Goal: Task Accomplishment & Management: Manage account settings

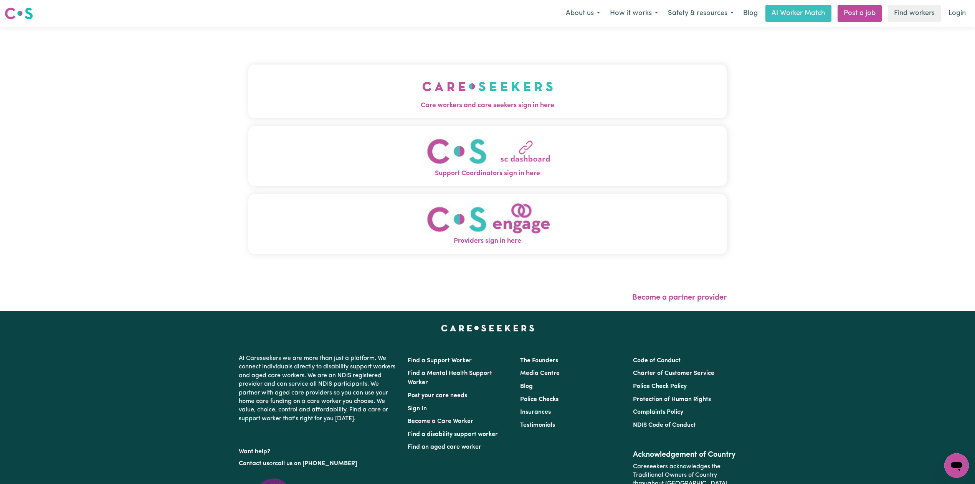
drag, startPoint x: 279, startPoint y: 62, endPoint x: 283, endPoint y: 69, distance: 8.6
click at [280, 64] on div "Care workers and care seekers sign in here Support Coordinators sign in here Pr…" at bounding box center [487, 163] width 478 height 242
click at [349, 109] on span "Care workers and care seekers sign in here" at bounding box center [487, 106] width 478 height 10
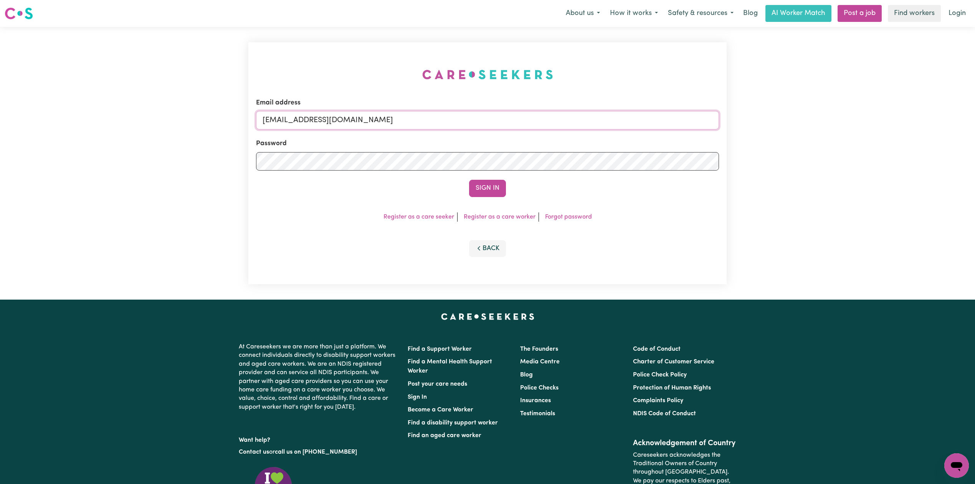
click at [405, 117] on input "[EMAIL_ADDRESS][DOMAIN_NAME]" at bounding box center [487, 120] width 463 height 18
click at [553, 161] on form "Email address Superuser~[EMAIL_ADDRESS][DOMAIN_NAME] Password Sign In" at bounding box center [487, 147] width 463 height 99
type input "Superuser~[EMAIL_ADDRESS][DOMAIN_NAME]"
click at [474, 182] on button "Sign In" at bounding box center [487, 188] width 37 height 17
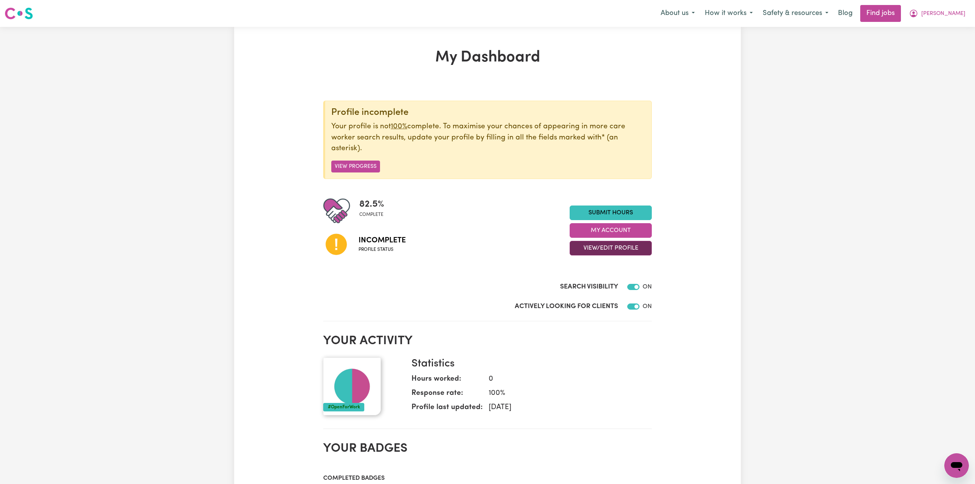
scroll to position [51, 0]
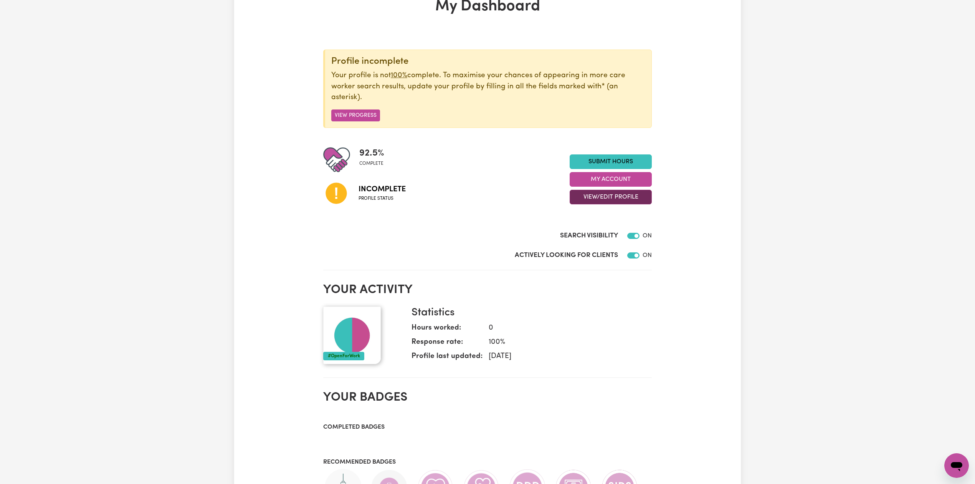
click at [596, 203] on button "View/Edit Profile" at bounding box center [611, 197] width 82 height 15
click at [583, 228] on link "Edit Profile" at bounding box center [606, 232] width 72 height 15
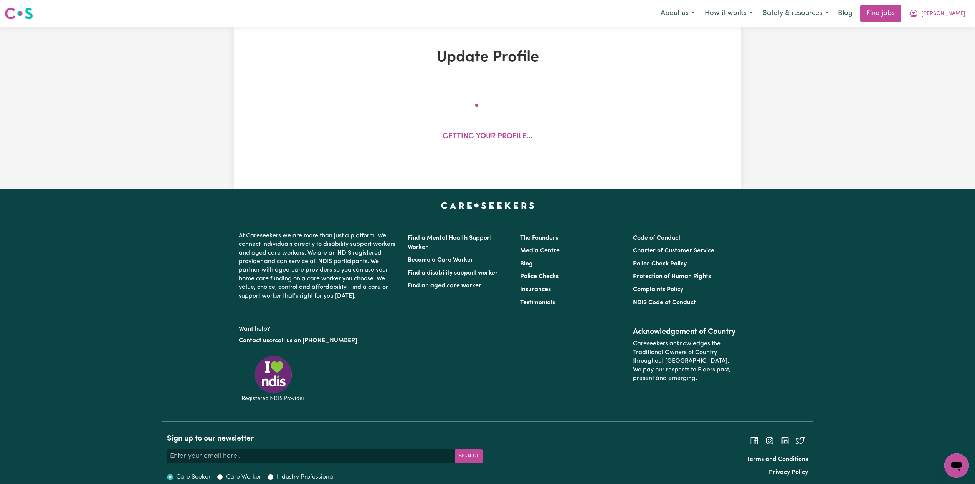
select select "[DEMOGRAPHIC_DATA]"
select select "[DEMOGRAPHIC_DATA] Citizen"
select select "Studying a healthcare related degree or qualification"
select select "39"
select select "44"
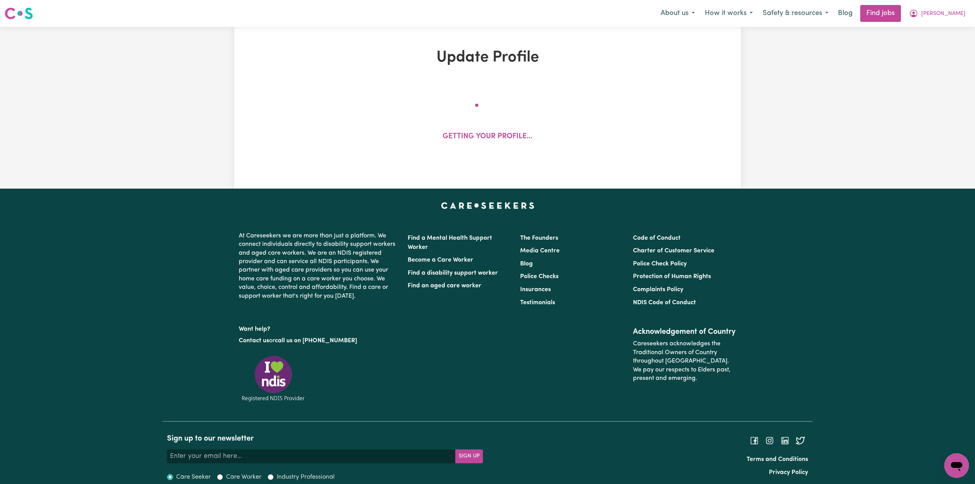
select select "50"
select select "65"
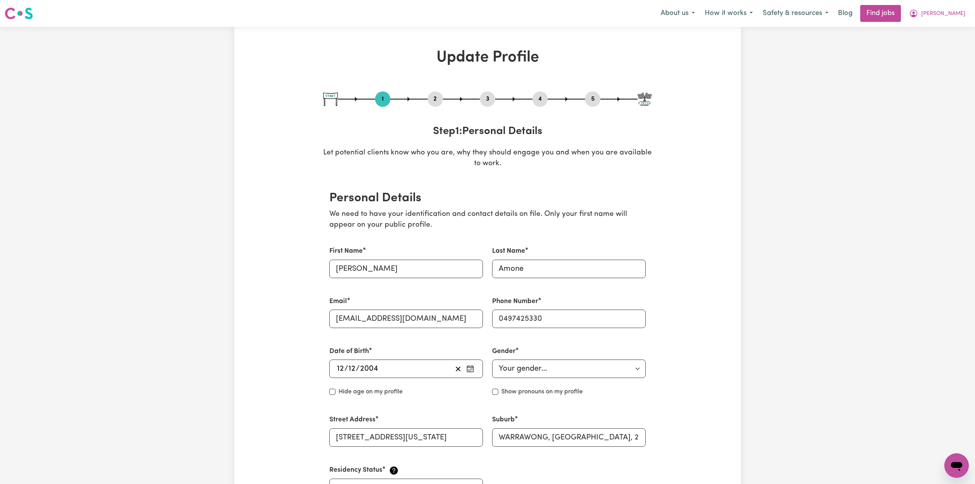
click at [440, 99] on button "2" at bounding box center [435, 99] width 15 height 10
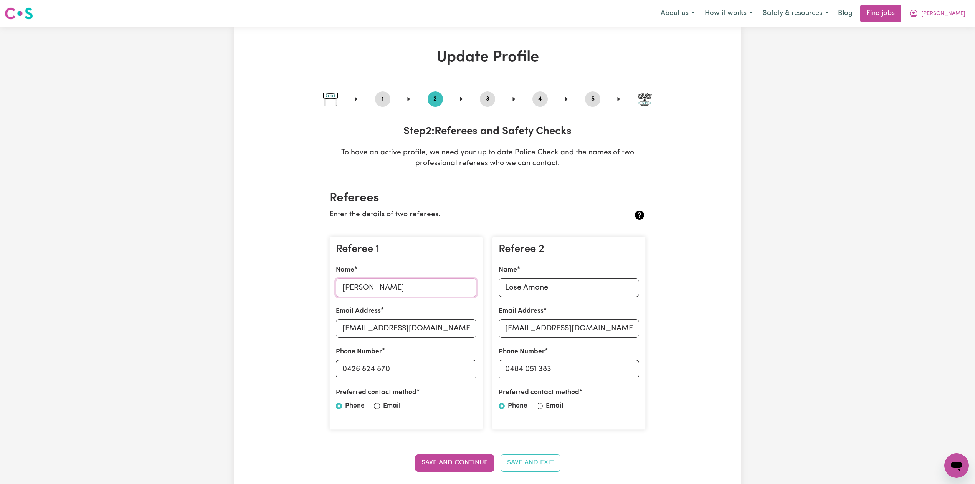
click at [389, 286] on input "[PERSON_NAME]" at bounding box center [406, 287] width 140 height 18
click at [378, 332] on input "[EMAIL_ADDRESS][DOMAIN_NAME]" at bounding box center [406, 328] width 140 height 18
drag, startPoint x: 392, startPoint y: 370, endPoint x: 378, endPoint y: 371, distance: 14.2
click at [392, 370] on input "0426 824 870" at bounding box center [406, 369] width 140 height 18
drag, startPoint x: 347, startPoint y: 369, endPoint x: 425, endPoint y: 369, distance: 77.9
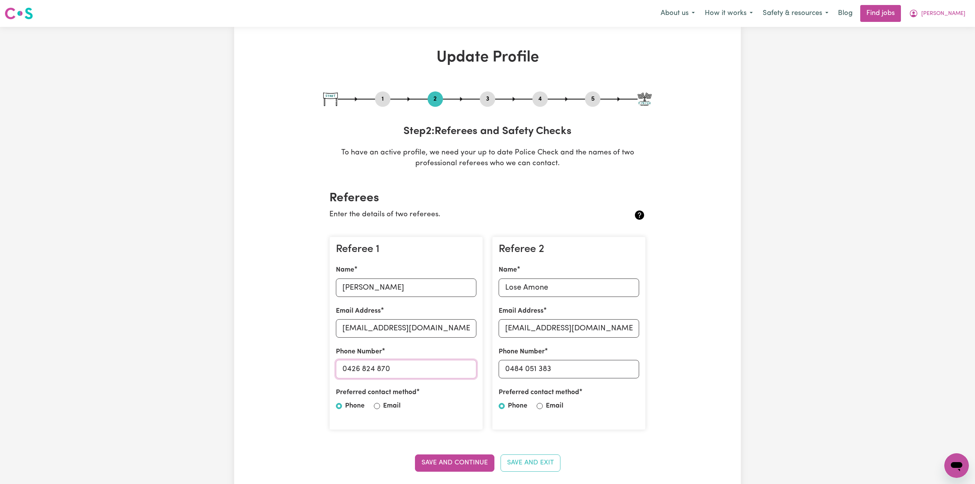
click at [425, 369] on input "0426 824 870" at bounding box center [406, 369] width 140 height 18
click at [564, 288] on input "Lose Amone" at bounding box center [569, 287] width 140 height 18
click at [595, 327] on input "[EMAIL_ADDRESS][DOMAIN_NAME]" at bounding box center [569, 328] width 140 height 18
drag, startPoint x: 514, startPoint y: 369, endPoint x: 608, endPoint y: 376, distance: 94.7
click at [608, 376] on input "0484 051 383" at bounding box center [569, 369] width 140 height 18
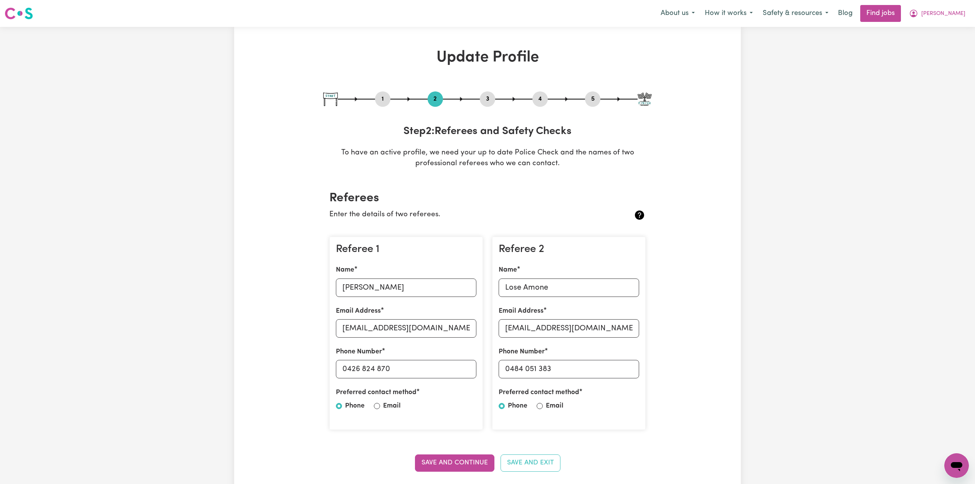
click at [593, 93] on div "5" at bounding box center [592, 98] width 15 height 15
click at [593, 104] on div "5" at bounding box center [592, 98] width 15 height 15
click at [593, 103] on button "5" at bounding box center [592, 99] width 15 height 10
select select "I am providing services by being employed by an organisation"
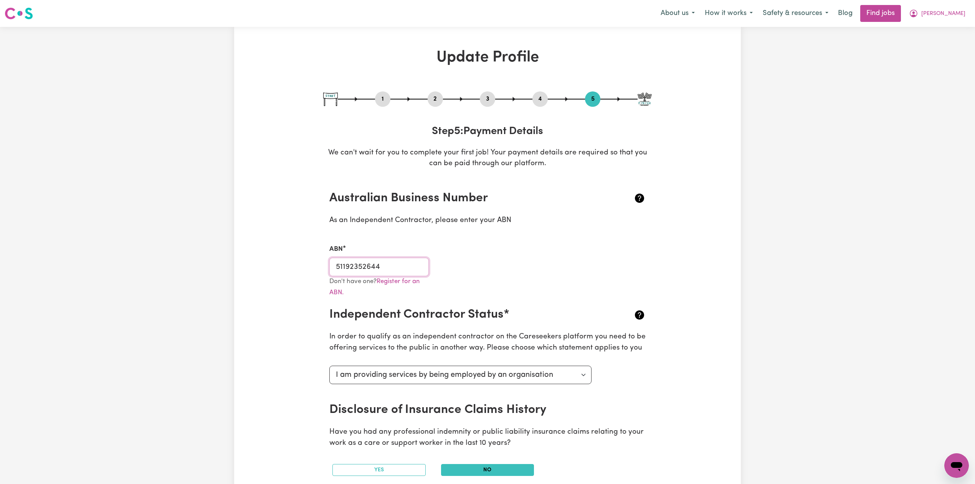
click at [369, 264] on input "51192352644" at bounding box center [378, 267] width 99 height 18
click at [357, 264] on input "51192352644" at bounding box center [378, 267] width 99 height 18
click at [435, 99] on button "2" at bounding box center [435, 99] width 15 height 10
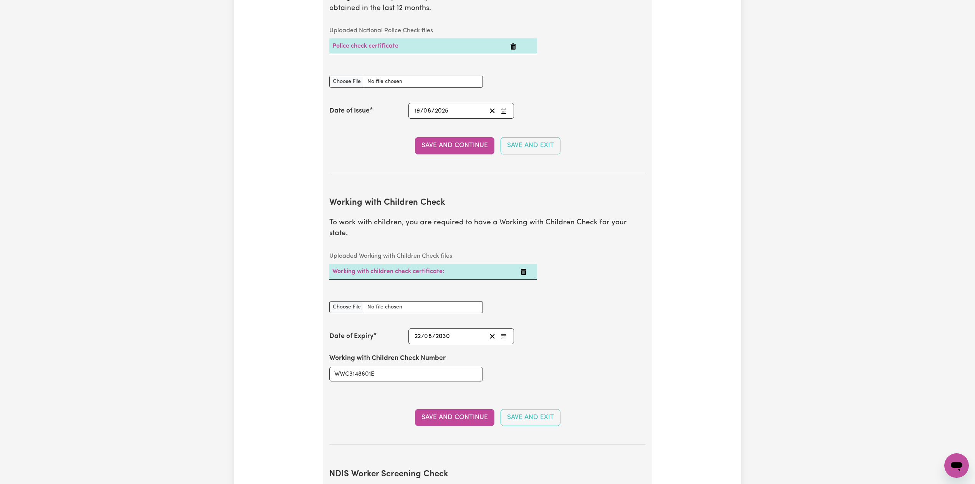
scroll to position [665, 0]
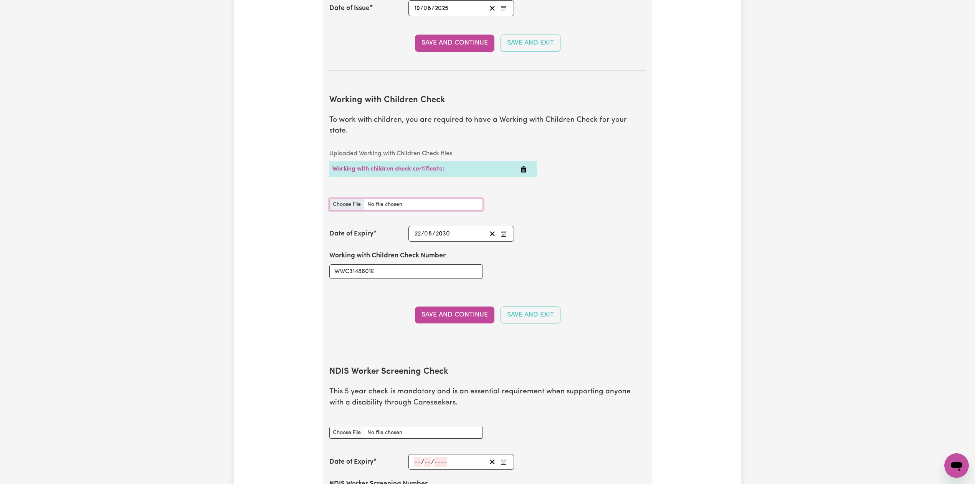
click at [333, 198] on input "Working with Children Check document" at bounding box center [406, 204] width 154 height 12
type input "C:\fakepath\[PERSON_NAME] WWC3148601E - 22082030.png"
click at [435, 306] on button "Save and Continue" at bounding box center [454, 314] width 79 height 17
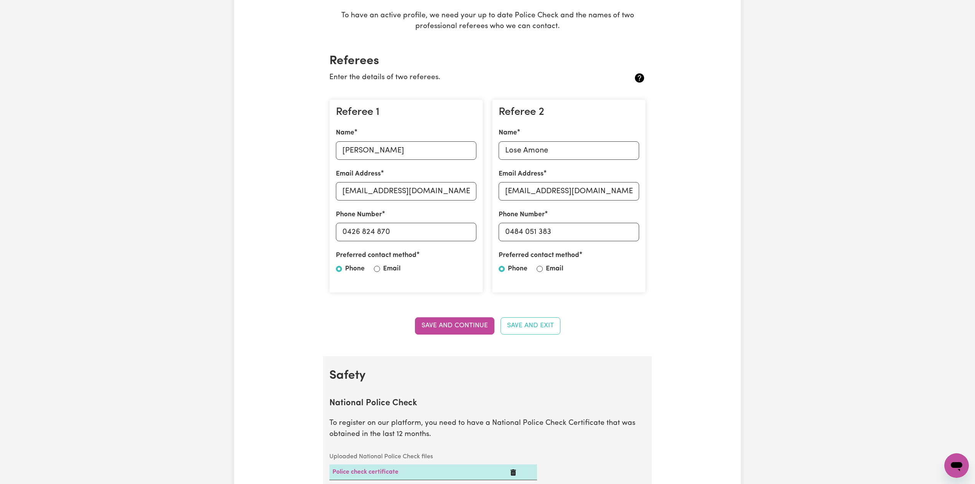
scroll to position [0, 0]
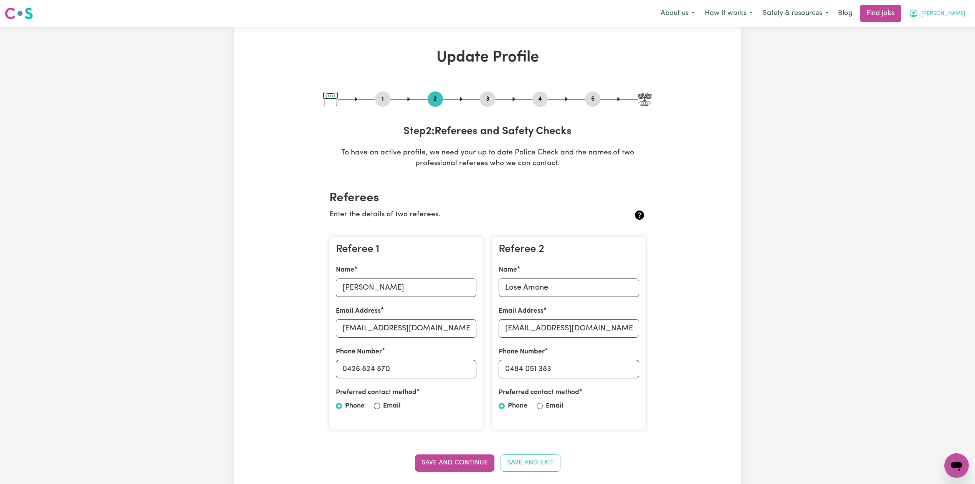
click at [951, 17] on button "[PERSON_NAME]" at bounding box center [937, 13] width 66 height 16
click at [936, 41] on link "My Dashboard" at bounding box center [939, 44] width 61 height 15
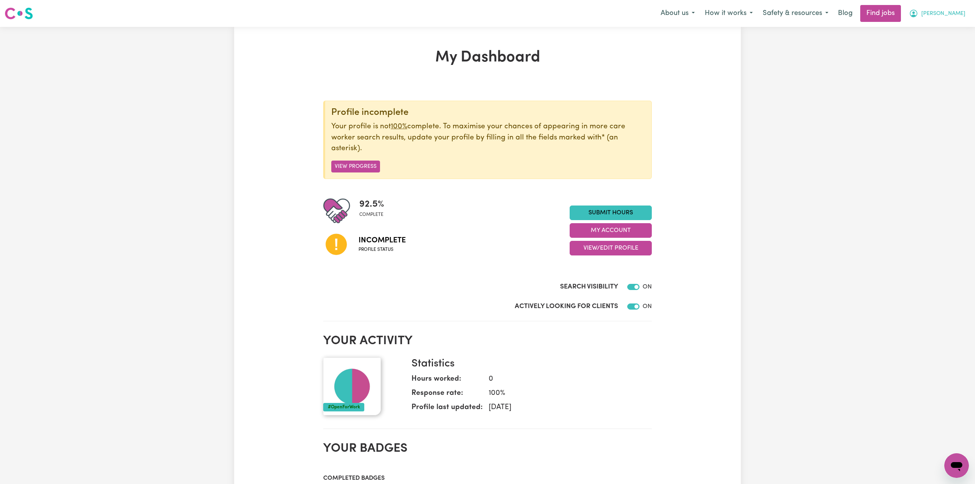
drag, startPoint x: 940, startPoint y: 3, endPoint x: 945, endPoint y: 8, distance: 6.8
click at [941, 4] on nav "Menu About us How it works Safety & resources Blog Find jobs [PERSON_NAME]" at bounding box center [487, 13] width 975 height 27
click at [946, 10] on button "[PERSON_NAME]" at bounding box center [937, 13] width 66 height 16
click at [917, 60] on link "Logout" at bounding box center [939, 58] width 61 height 15
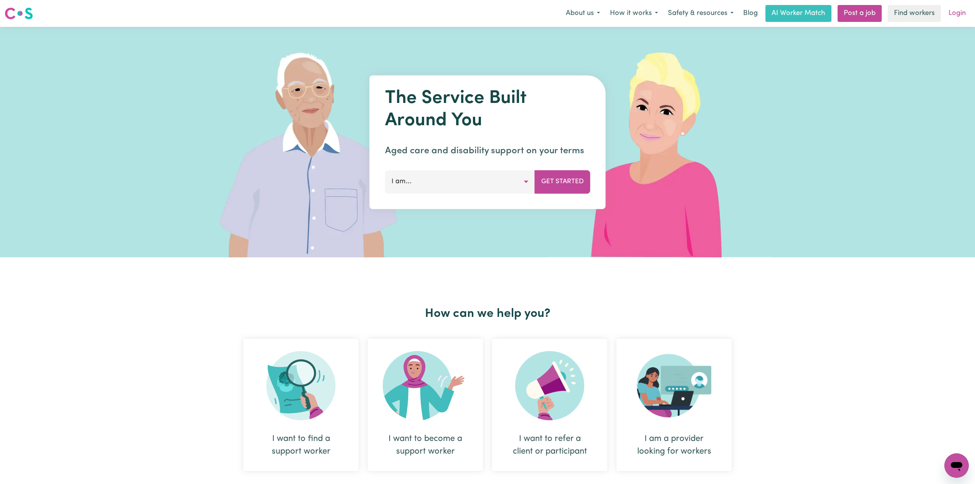
click at [957, 13] on link "Login" at bounding box center [957, 13] width 26 height 17
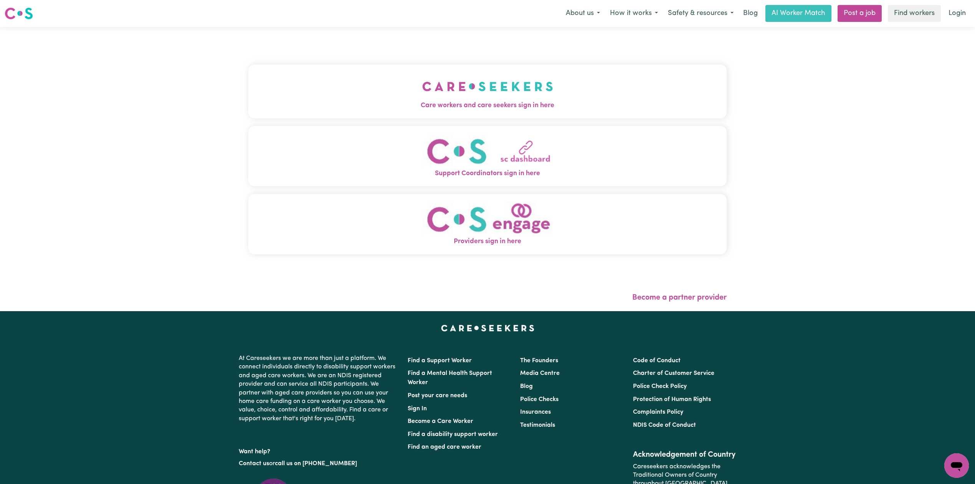
click at [422, 94] on img "Care workers and care seekers sign in here" at bounding box center [487, 86] width 131 height 28
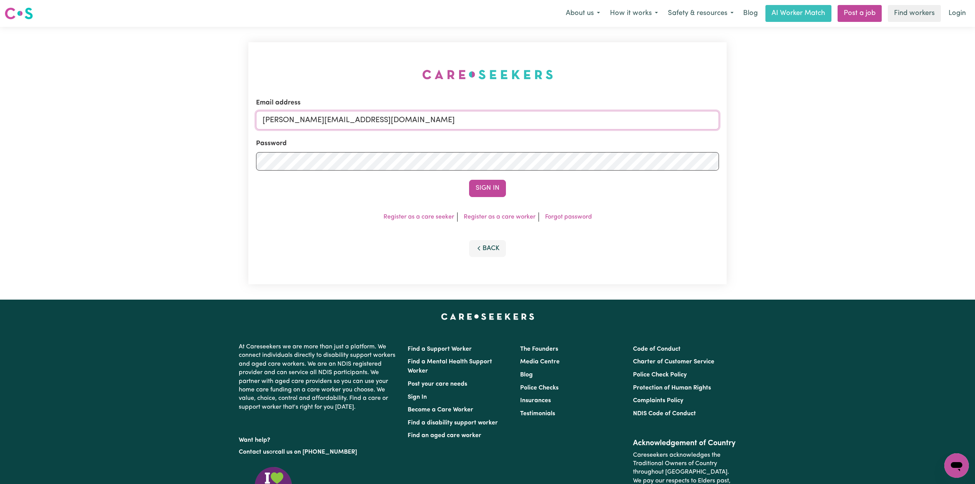
click at [440, 128] on input "[PERSON_NAME][EMAIL_ADDRESS][DOMAIN_NAME]" at bounding box center [487, 120] width 463 height 18
drag, startPoint x: 302, startPoint y: 117, endPoint x: 545, endPoint y: 137, distance: 244.6
click at [558, 136] on form "Email address Superuser~[EMAIL_ADDRESS][DOMAIN_NAME] Password Sign In" at bounding box center [487, 147] width 463 height 99
type input "[EMAIL_ADDRESS][DOMAIN_NAME]"
click at [476, 185] on button "Sign In" at bounding box center [487, 188] width 37 height 17
